Goal: Contribute content

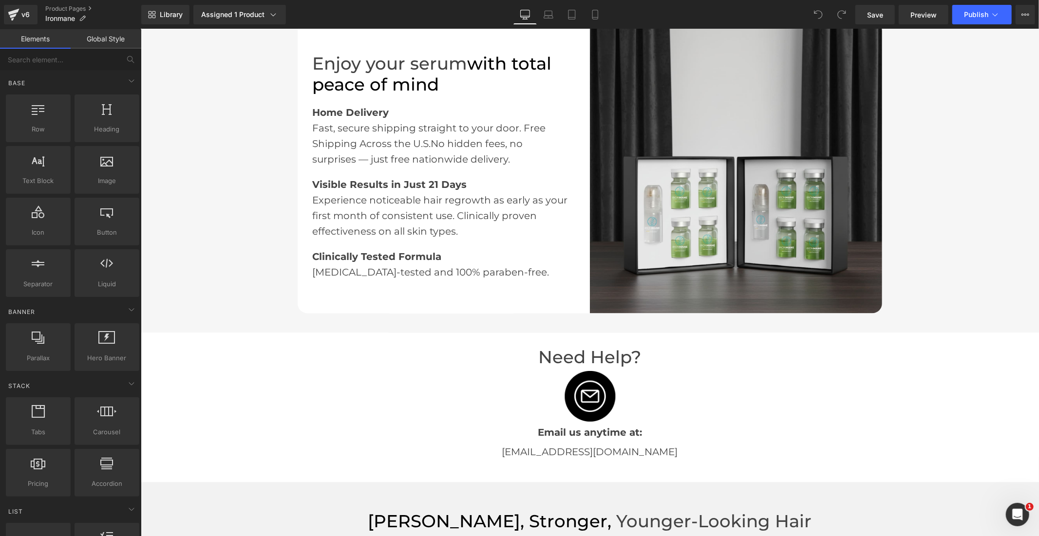
scroll to position [1624, 0]
click at [706, 143] on img at bounding box center [735, 167] width 292 height 292
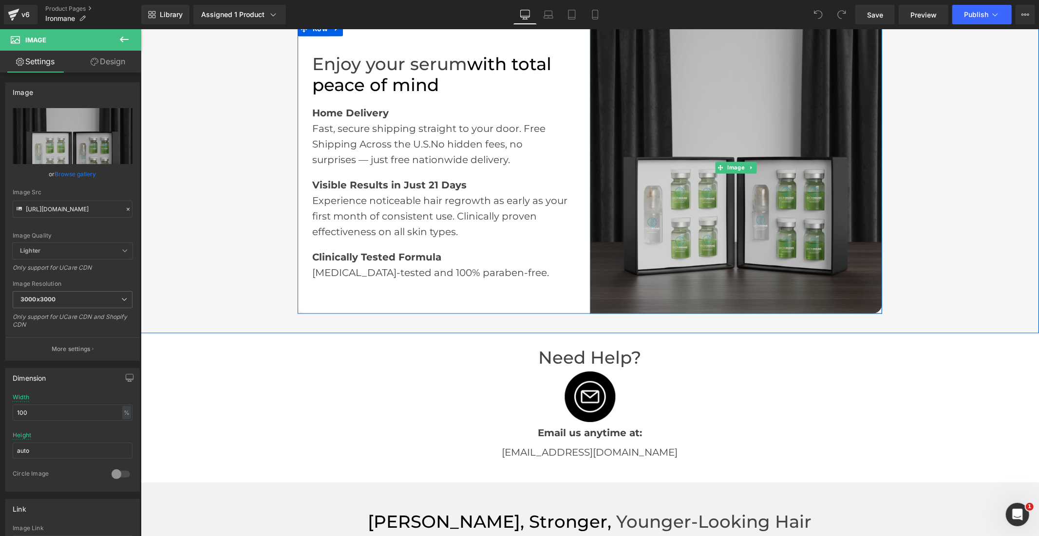
click at [660, 155] on img at bounding box center [735, 167] width 292 height 292
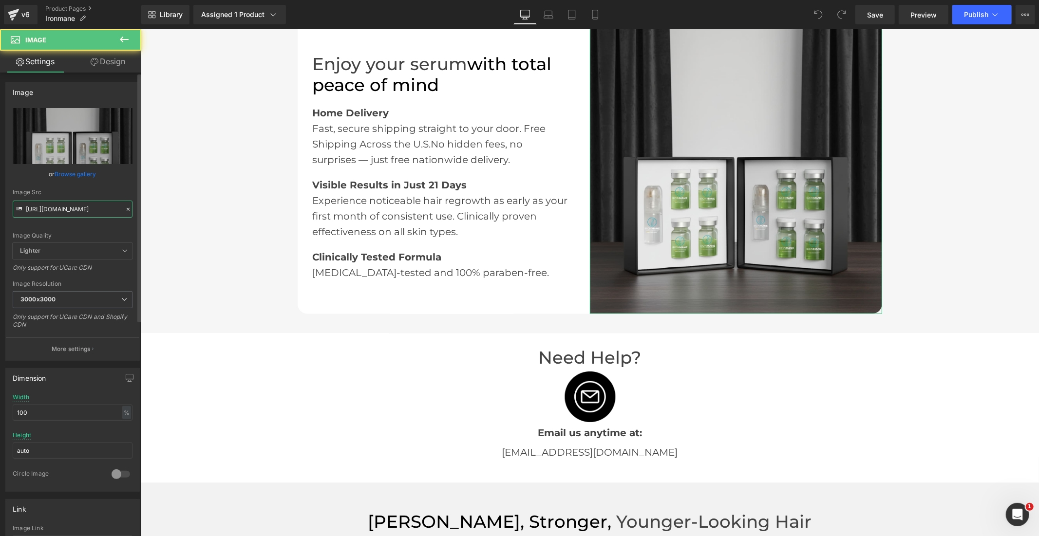
click at [80, 209] on input "[URL][DOMAIN_NAME]" at bounding box center [73, 209] width 120 height 17
paste input "1_ef9e301d-6c27-4a7d-9a84-c222f2a801bf.jpg?v=1759766688"
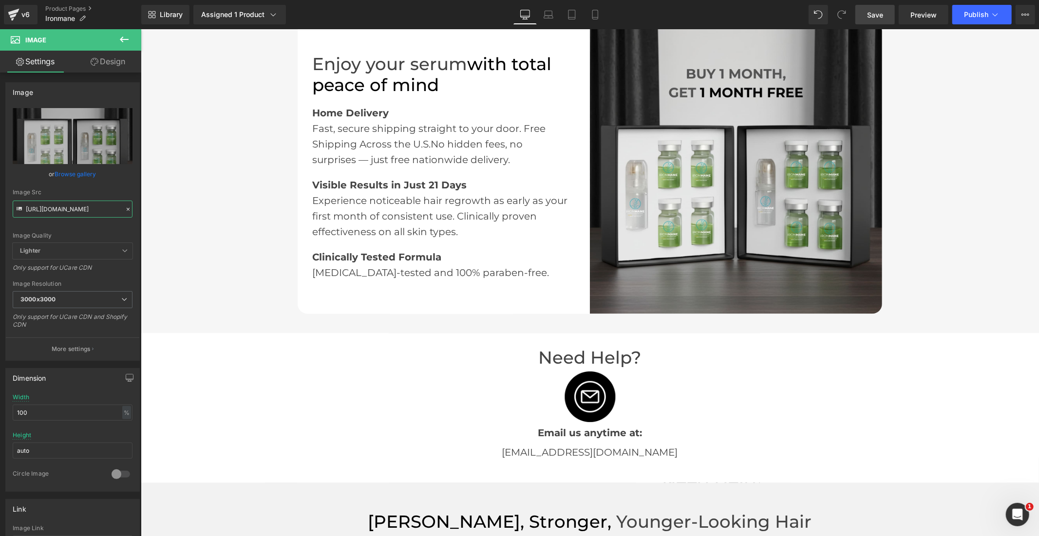
type input "[URL][DOMAIN_NAME]"
click at [870, 15] on span "Save" at bounding box center [875, 15] width 16 height 10
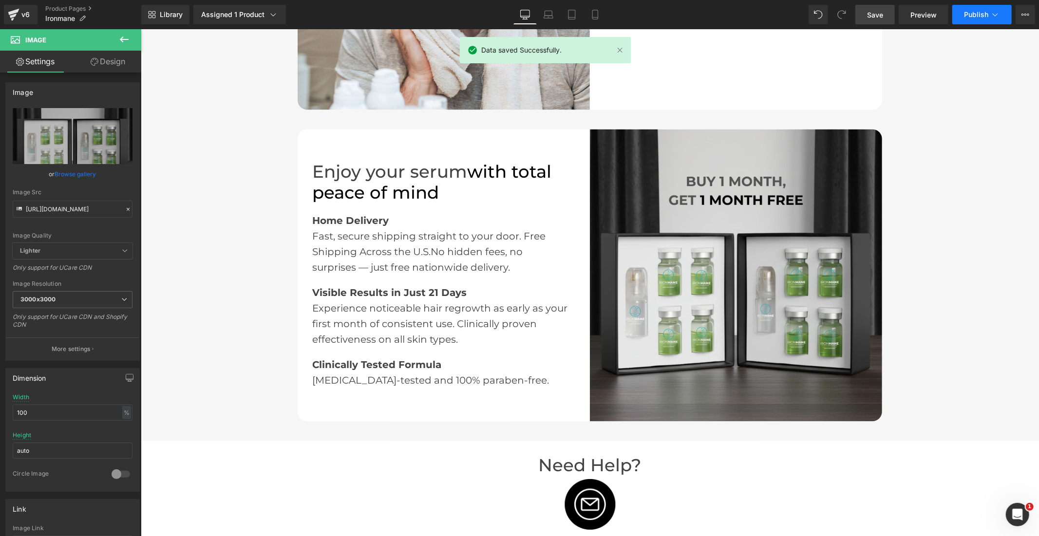
click at [976, 13] on span "Publish" at bounding box center [976, 15] width 24 height 8
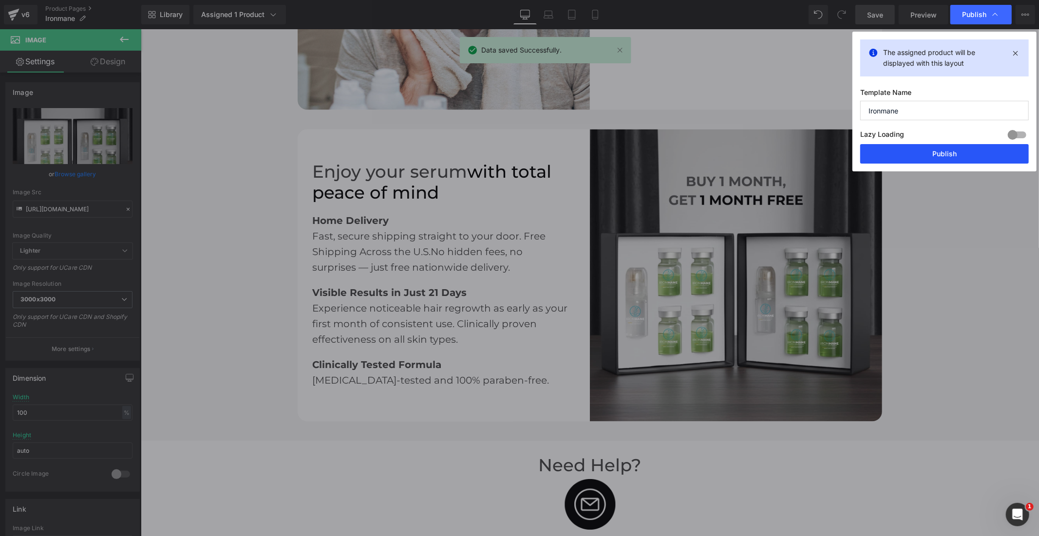
click at [916, 157] on button "Publish" at bounding box center [944, 153] width 169 height 19
